Goal: Task Accomplishment & Management: Manage account settings

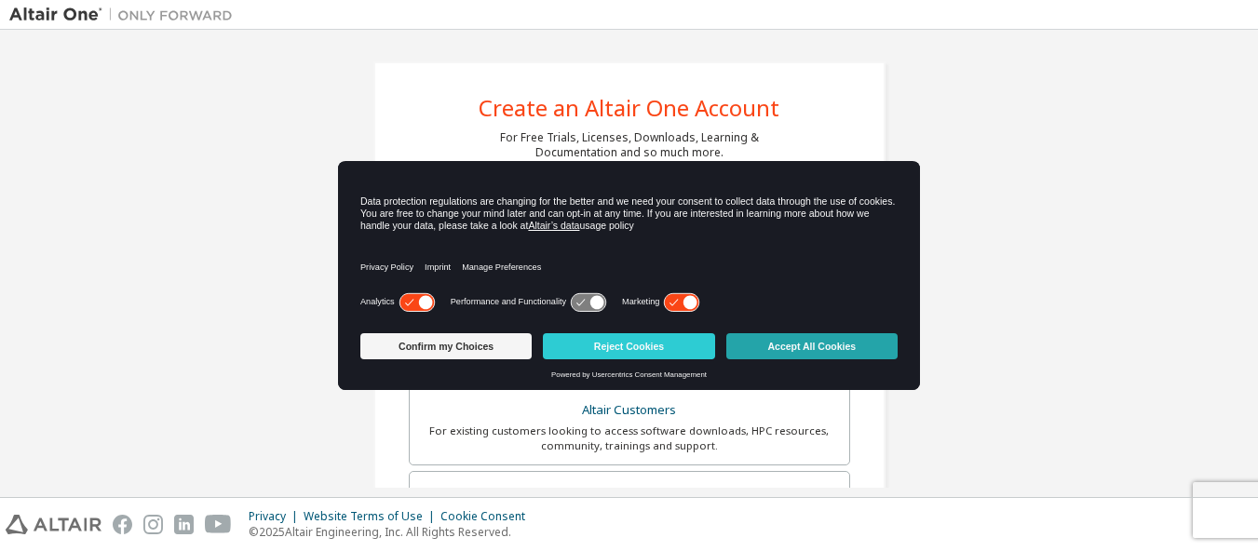
click at [804, 338] on button "Accept All Cookies" at bounding box center [811, 346] width 171 height 26
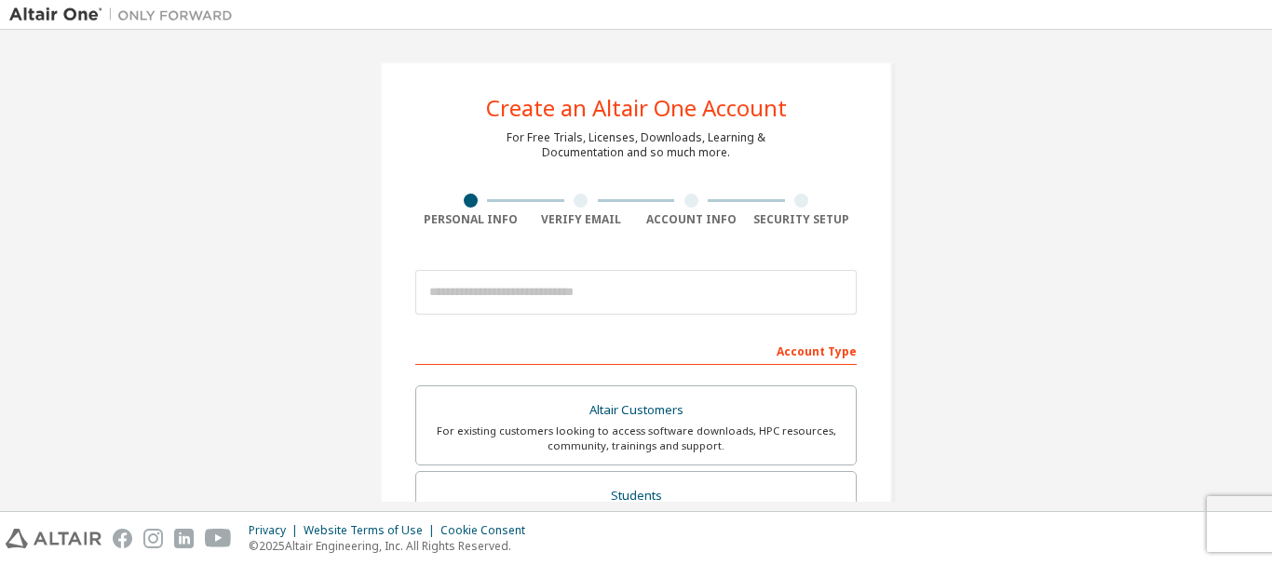
click at [70, 11] on img at bounding box center [125, 15] width 233 height 19
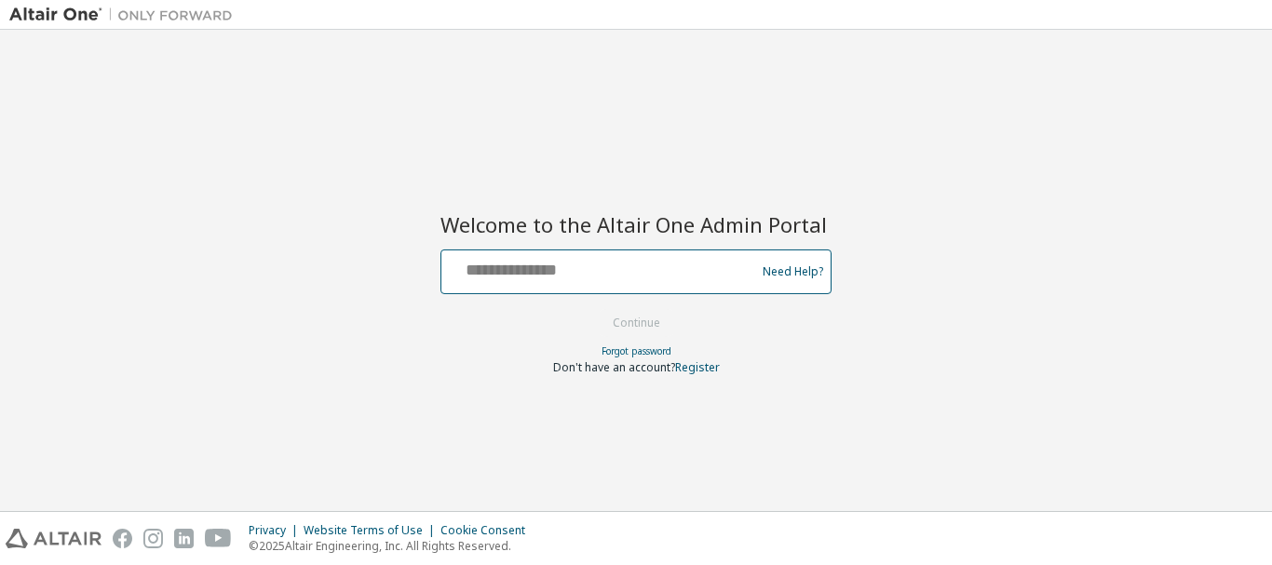
click at [602, 270] on input "text" at bounding box center [601, 267] width 304 height 27
type input "**********"
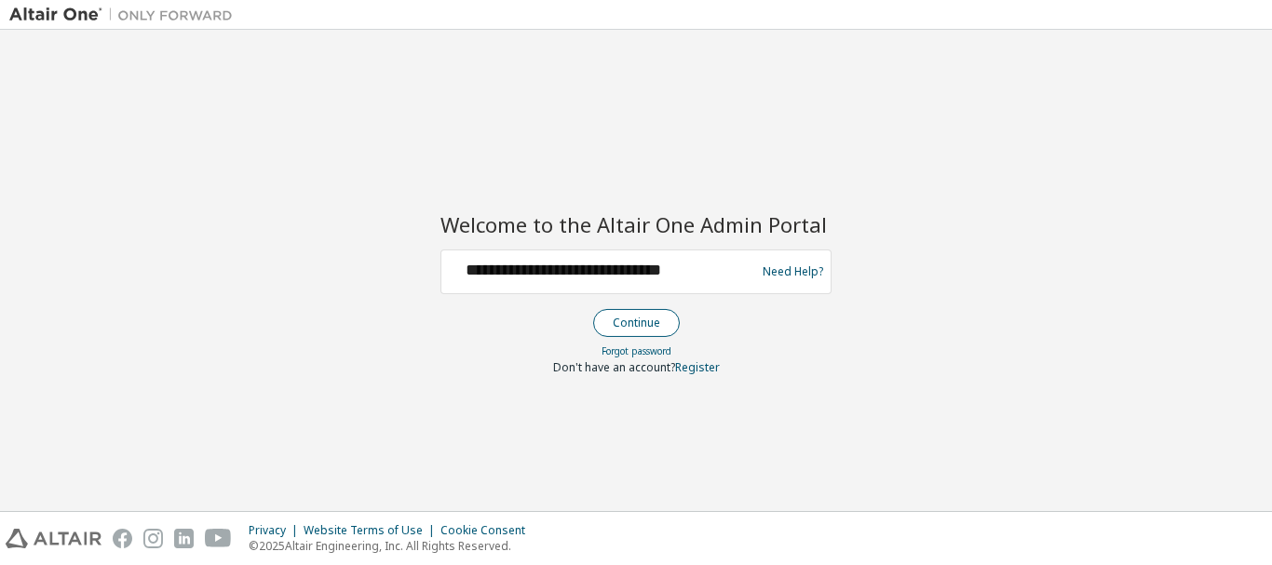
click at [626, 329] on button "Continue" at bounding box center [636, 323] width 87 height 28
click at [635, 354] on link "Forgot password" at bounding box center [636, 350] width 70 height 13
